Goal: Find specific page/section: Find specific page/section

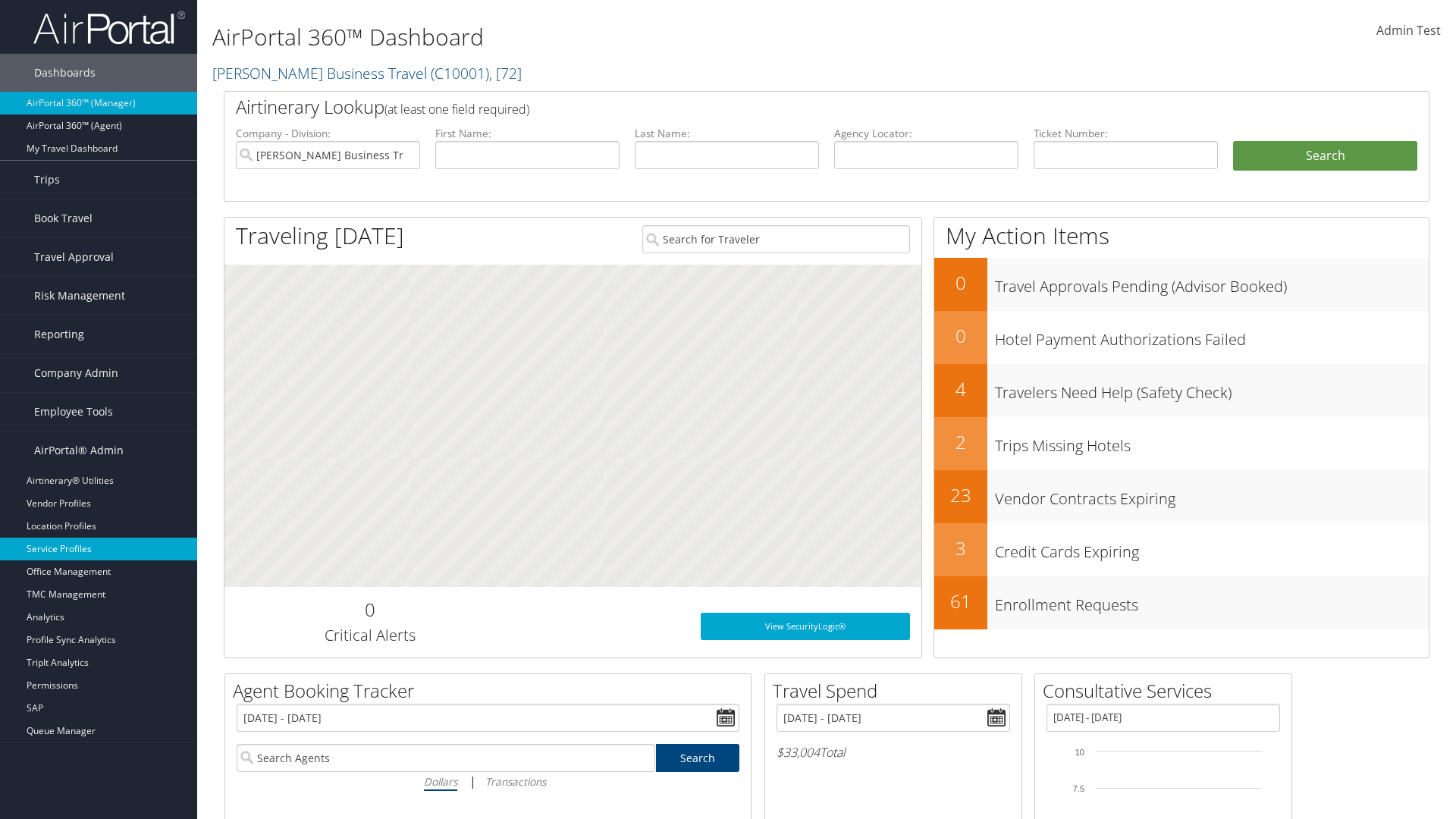
click at [99, 549] on link "Service Profiles" at bounding box center [99, 548] width 197 height 23
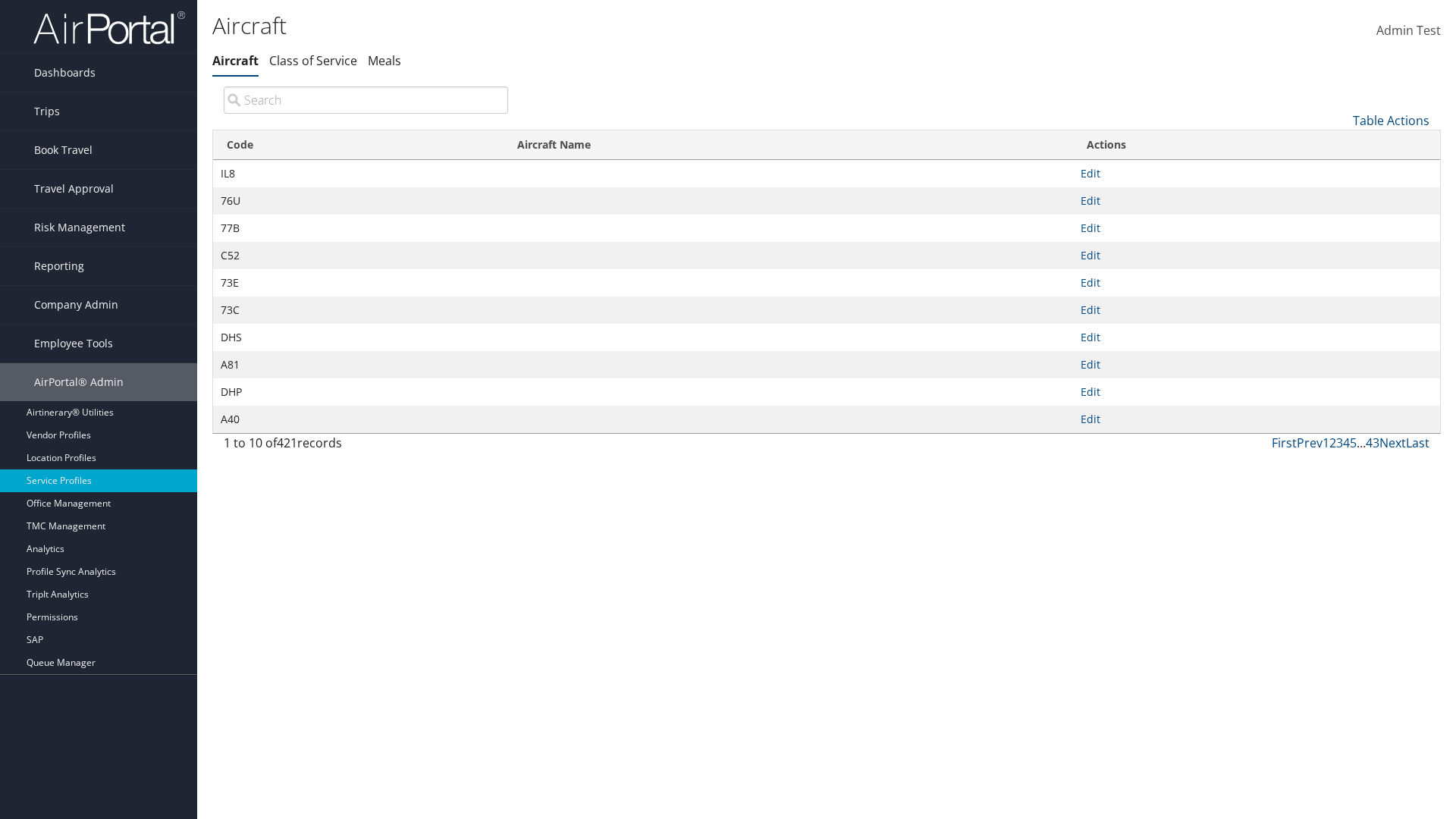
click at [358, 145] on th "Code" at bounding box center [358, 145] width 290 height 29
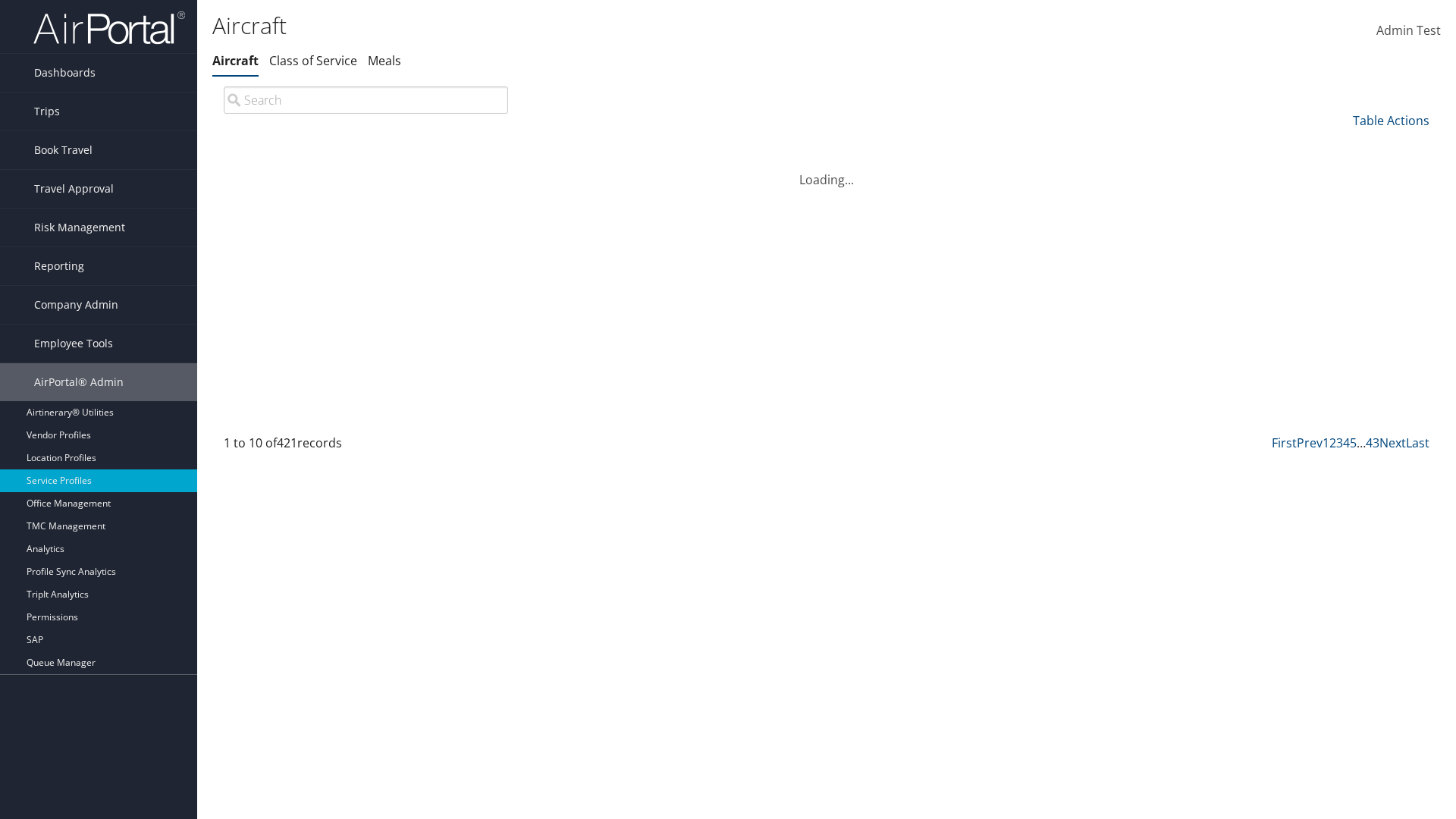
click at [358, 145] on th "Code" at bounding box center [358, 145] width 290 height 29
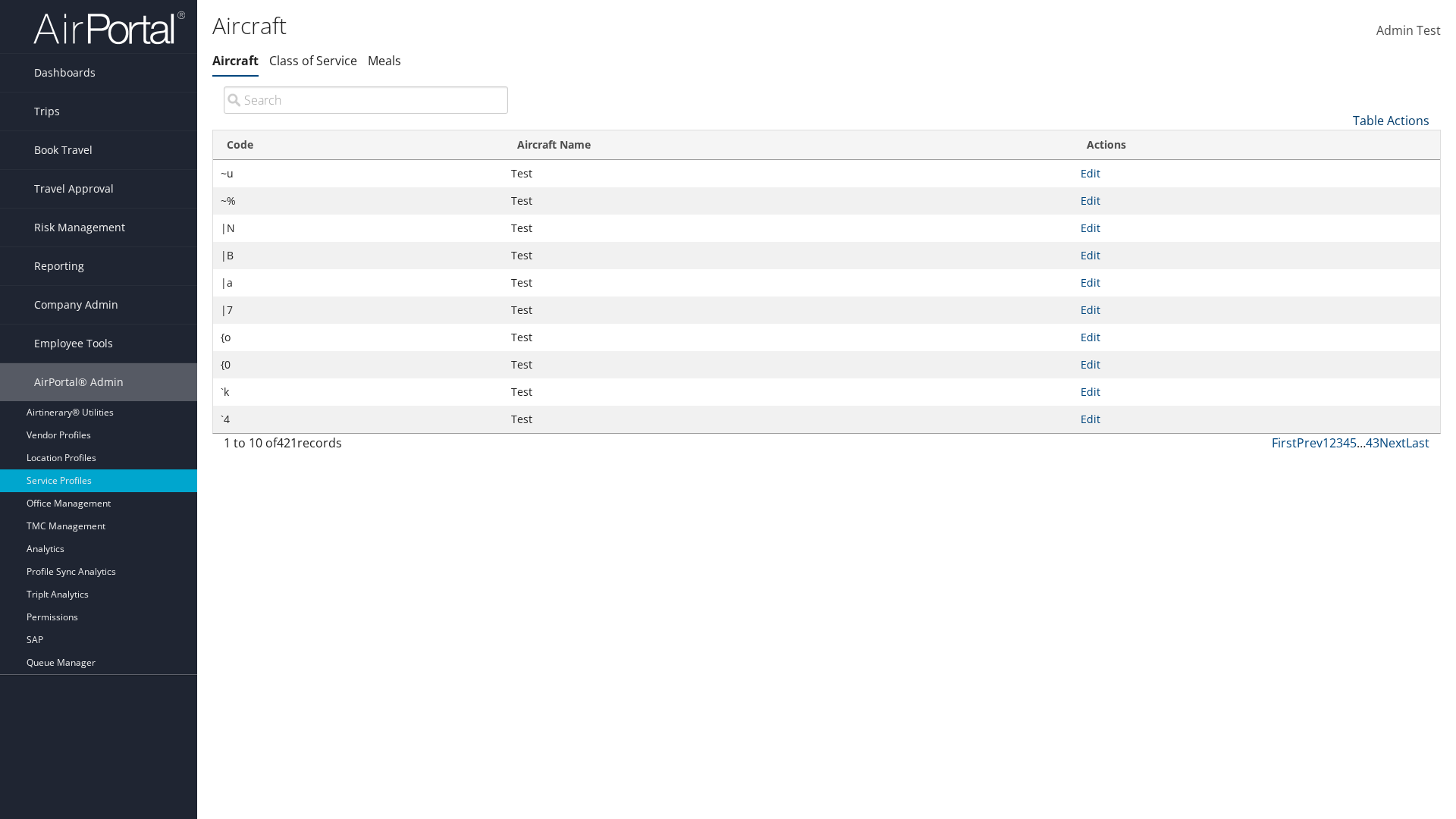
click at [1391, 120] on link "Table Actions" at bounding box center [1391, 120] width 77 height 16
click at [1340, 220] on link "Page Length" at bounding box center [1340, 221] width 200 height 26
click at [1340, 171] on link "25" at bounding box center [1340, 171] width 200 height 26
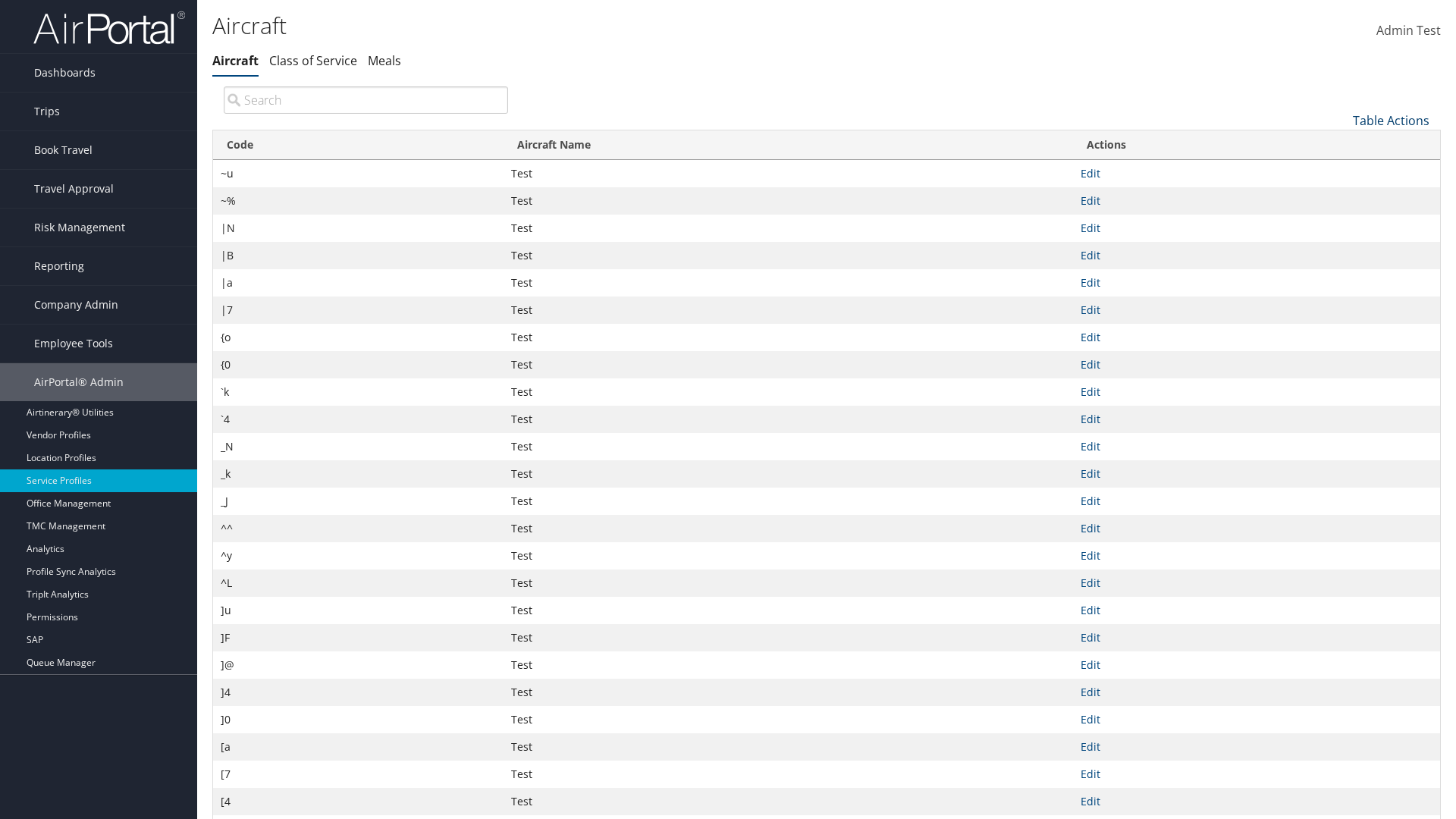
click at [1391, 120] on link "Table Actions" at bounding box center [1391, 120] width 77 height 16
click at [1340, 196] on link "50" at bounding box center [1340, 196] width 200 height 26
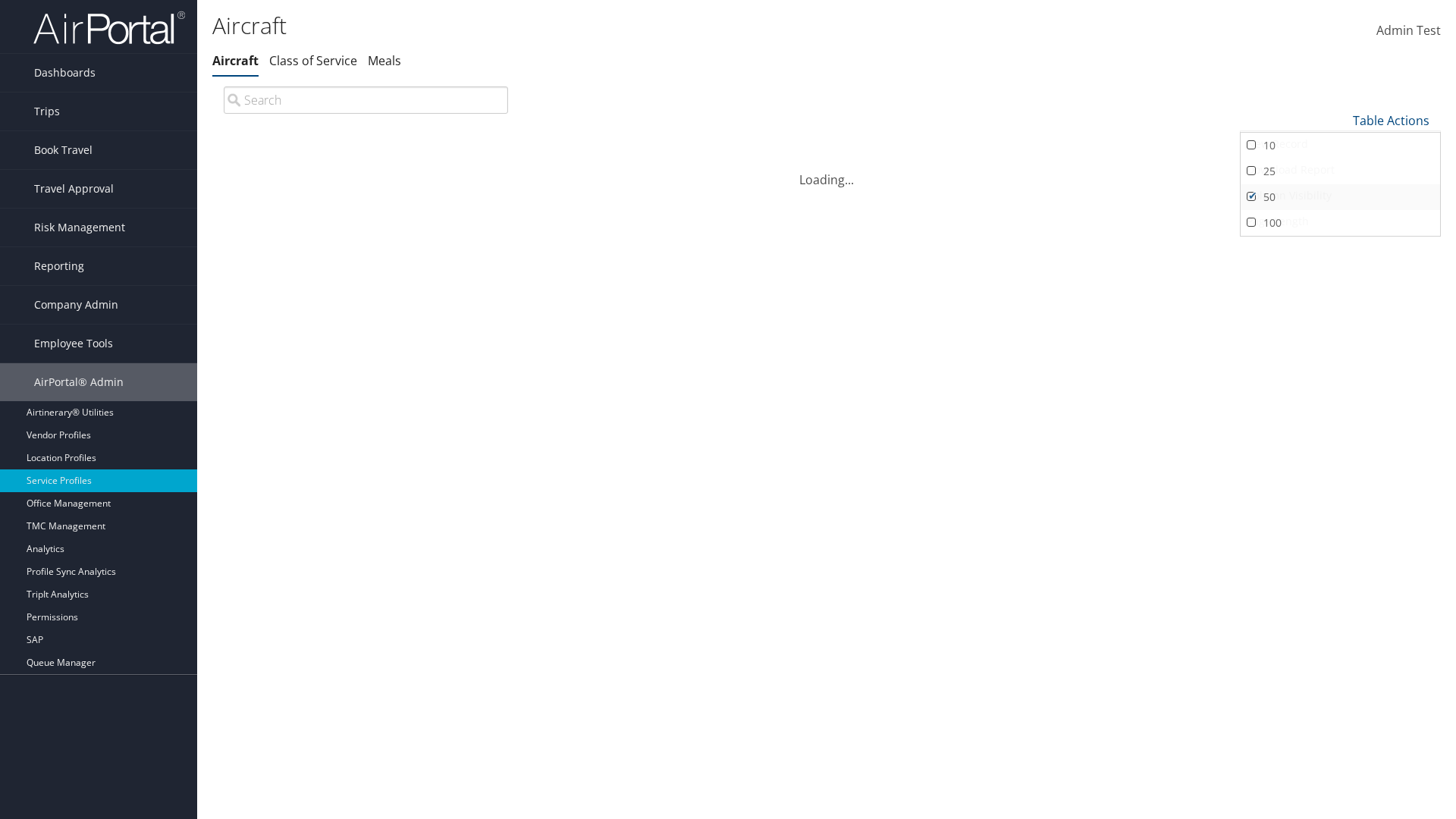
scroll to position [50, 0]
